Goal: Task Accomplishment & Management: Manage account settings

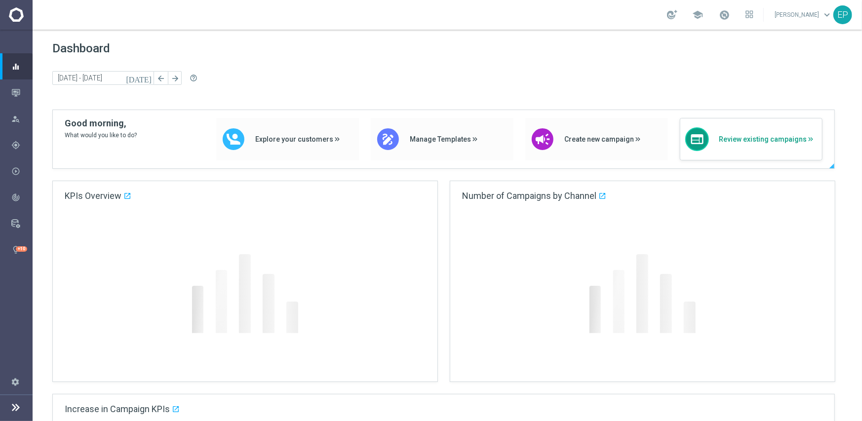
click at [744, 137] on span "Review existing campaigns" at bounding box center [768, 139] width 98 height 8
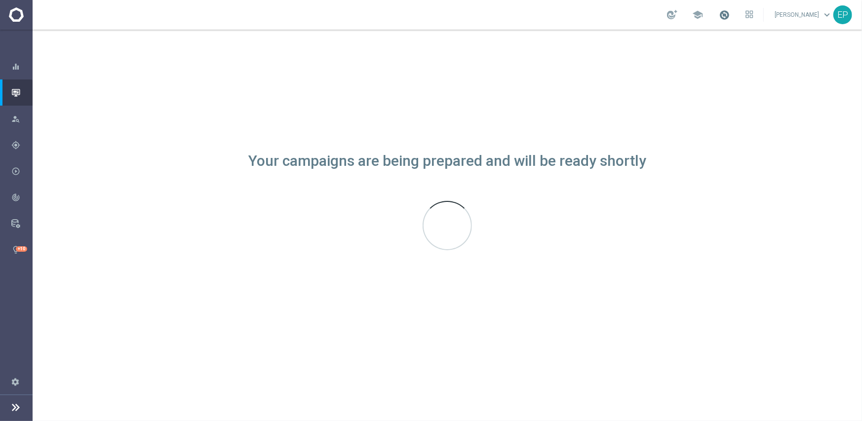
click at [730, 17] on span at bounding box center [724, 14] width 11 height 11
click at [444, 89] on div "Your campaigns are being prepared and will be ready shortly" at bounding box center [447, 226] width 829 height 392
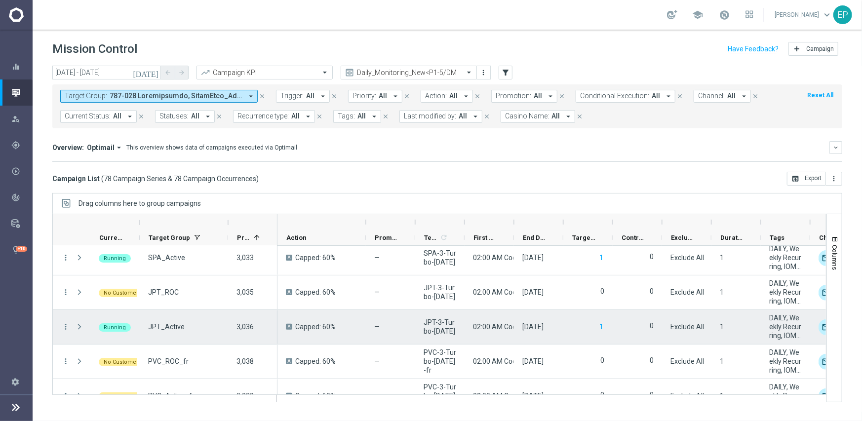
scroll to position [2547, 0]
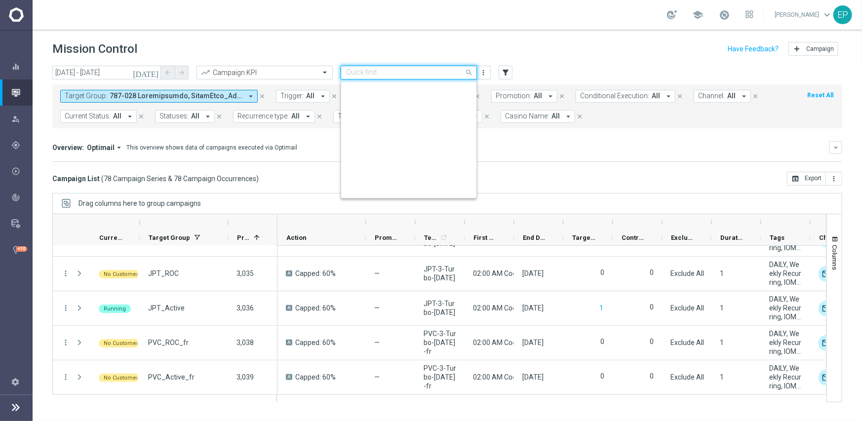
click at [437, 69] on input "text" at bounding box center [399, 73] width 106 height 8
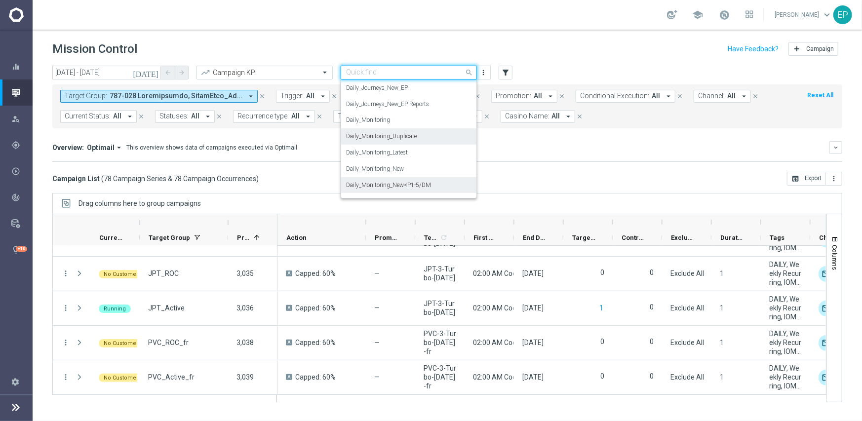
scroll to position [259, 0]
click at [386, 120] on label "Daily_Journeys_New" at bounding box center [372, 121] width 52 height 8
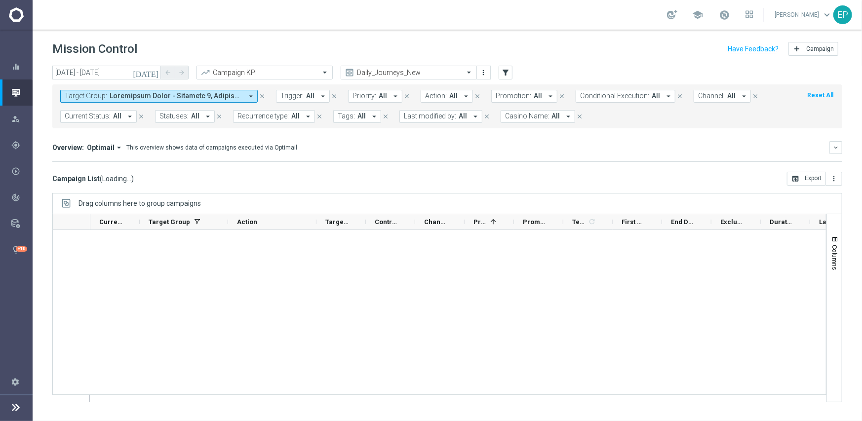
scroll to position [2528, 0]
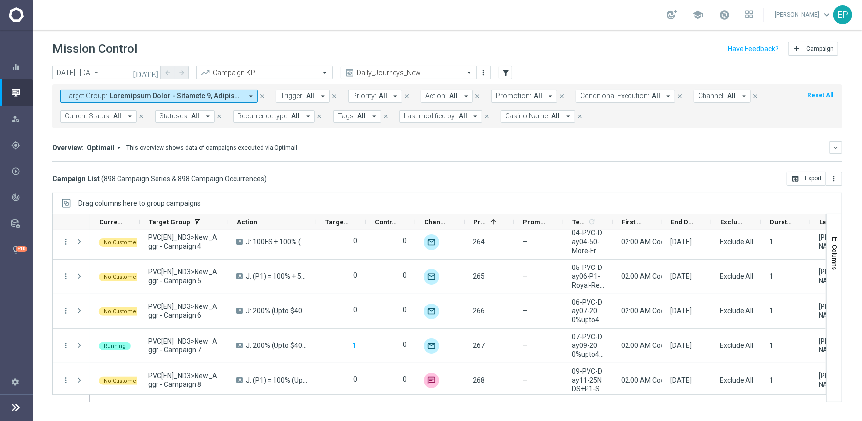
click at [91, 110] on button "Current Status: All arrow_drop_down" at bounding box center [98, 116] width 77 height 13
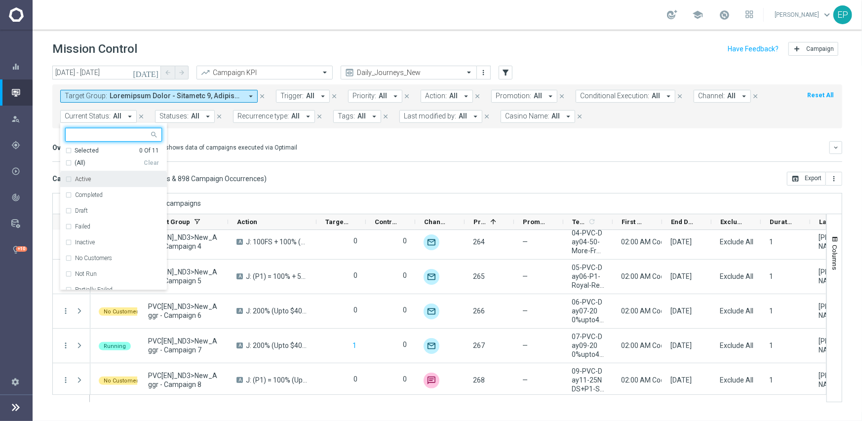
click at [75, 159] on span "(All)" at bounding box center [80, 163] width 11 height 8
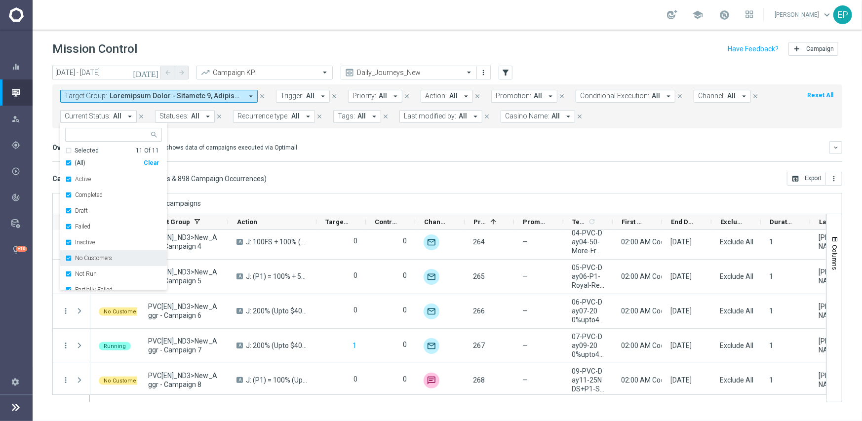
click at [87, 262] on div "No Customers" at bounding box center [113, 258] width 97 height 16
click at [83, 272] on label "Running" at bounding box center [86, 272] width 23 height 6
click at [415, 174] on div "Campaign List ( 898 Campaign Series & 898 Campaign Occurrences ) open_in_browse…" at bounding box center [447, 179] width 790 height 14
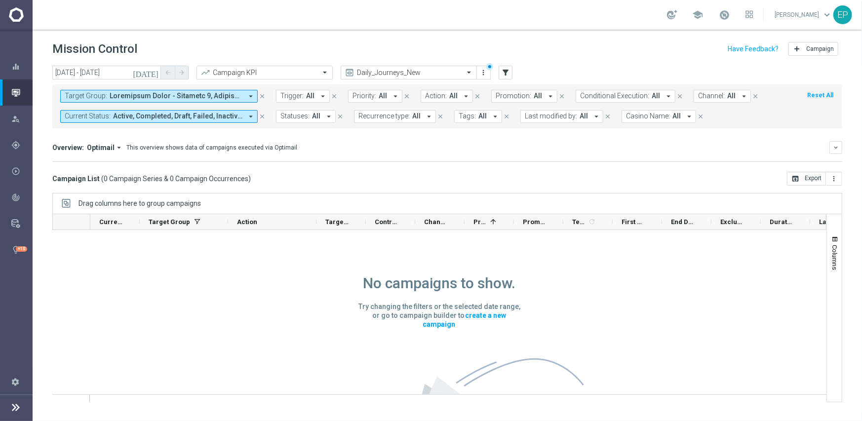
scroll to position [0, 0]
